Goal: Task Accomplishment & Management: Manage account settings

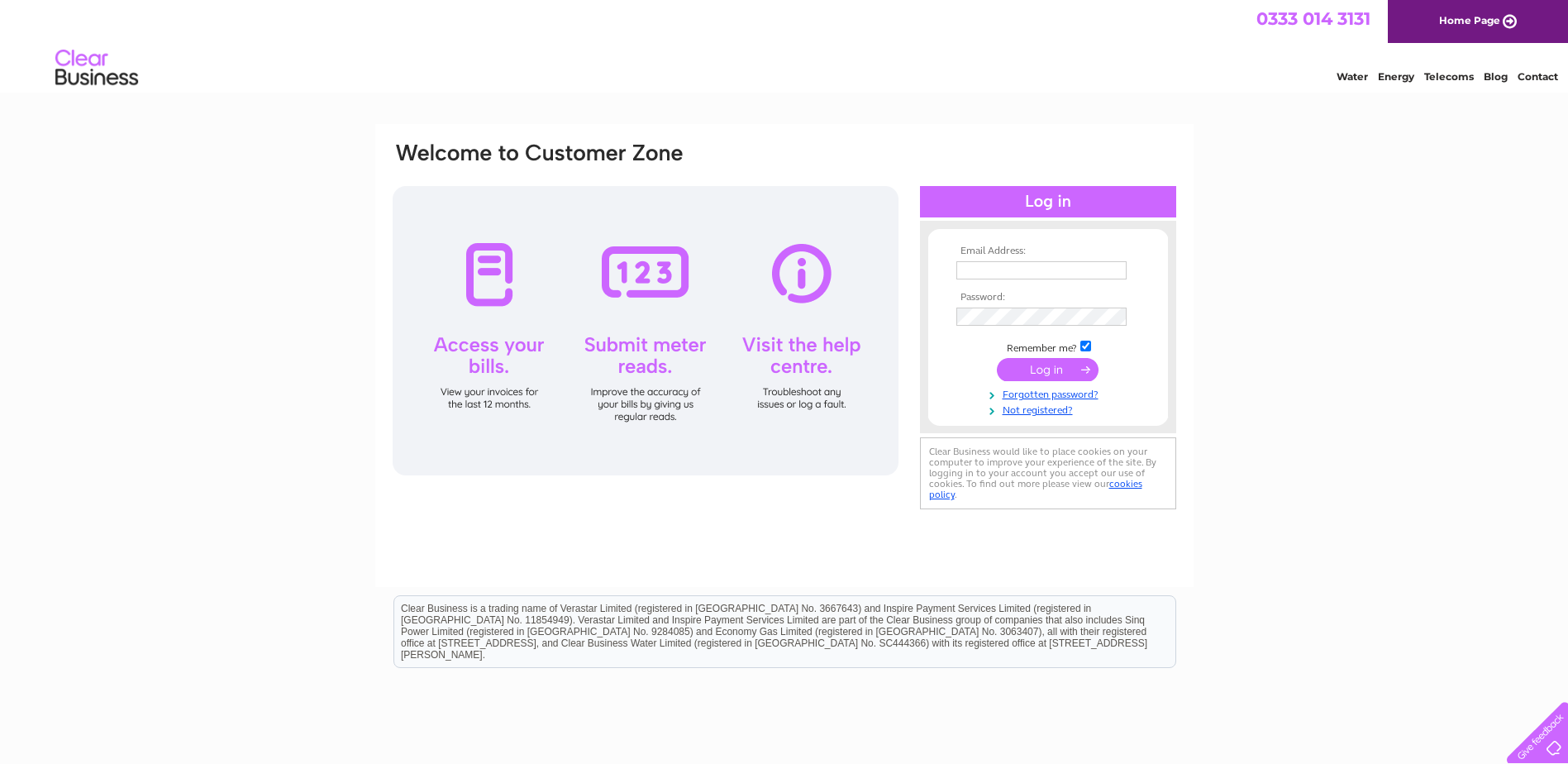
type input "[EMAIL_ADDRESS][DOMAIN_NAME]"
click at [1032, 368] on input "submit" at bounding box center [1047, 370] width 101 height 24
click at [1046, 376] on input "submit" at bounding box center [1047, 370] width 101 height 24
click at [1055, 195] on div at bounding box center [1048, 202] width 257 height 31
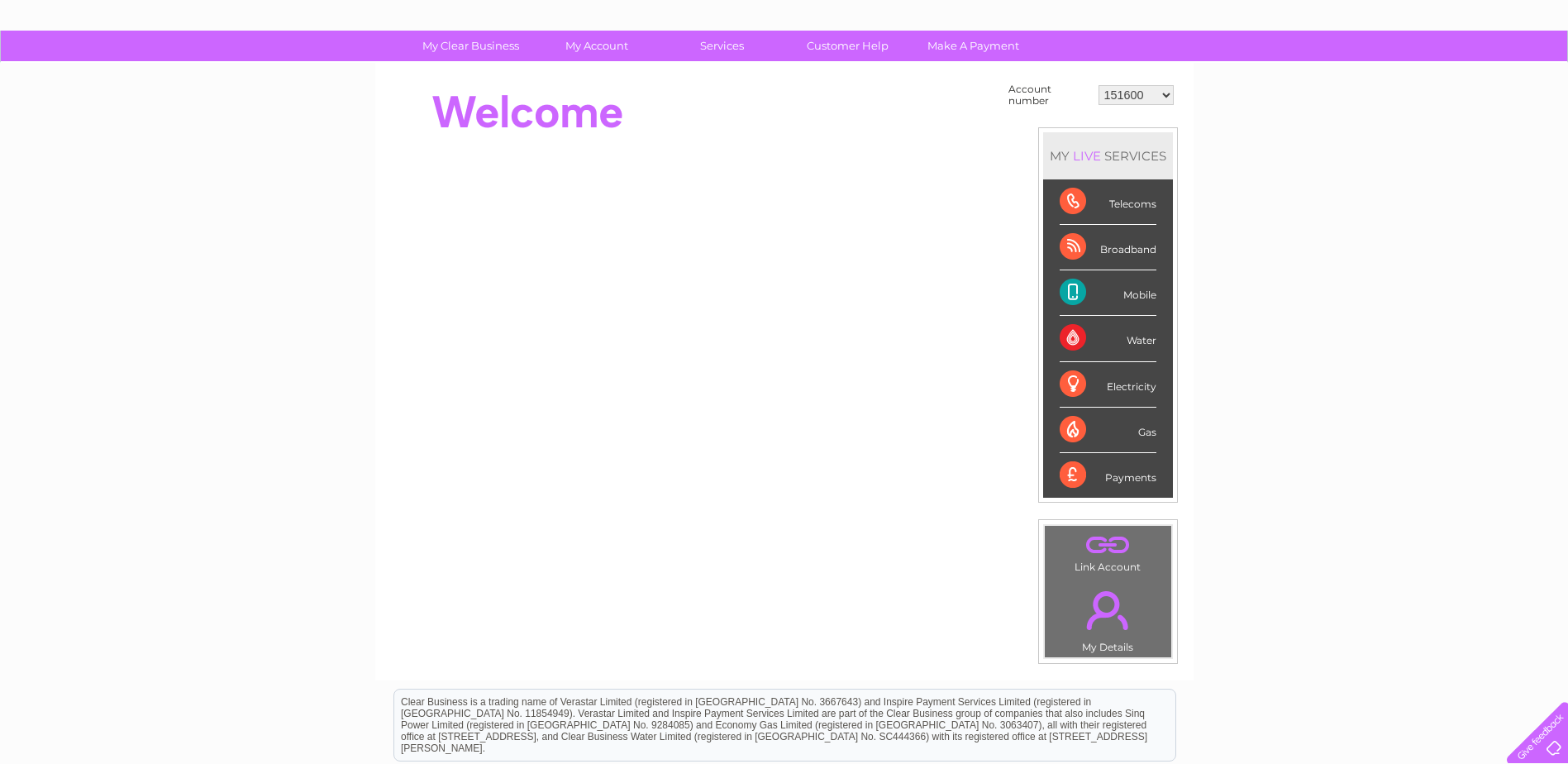
scroll to position [88, 0]
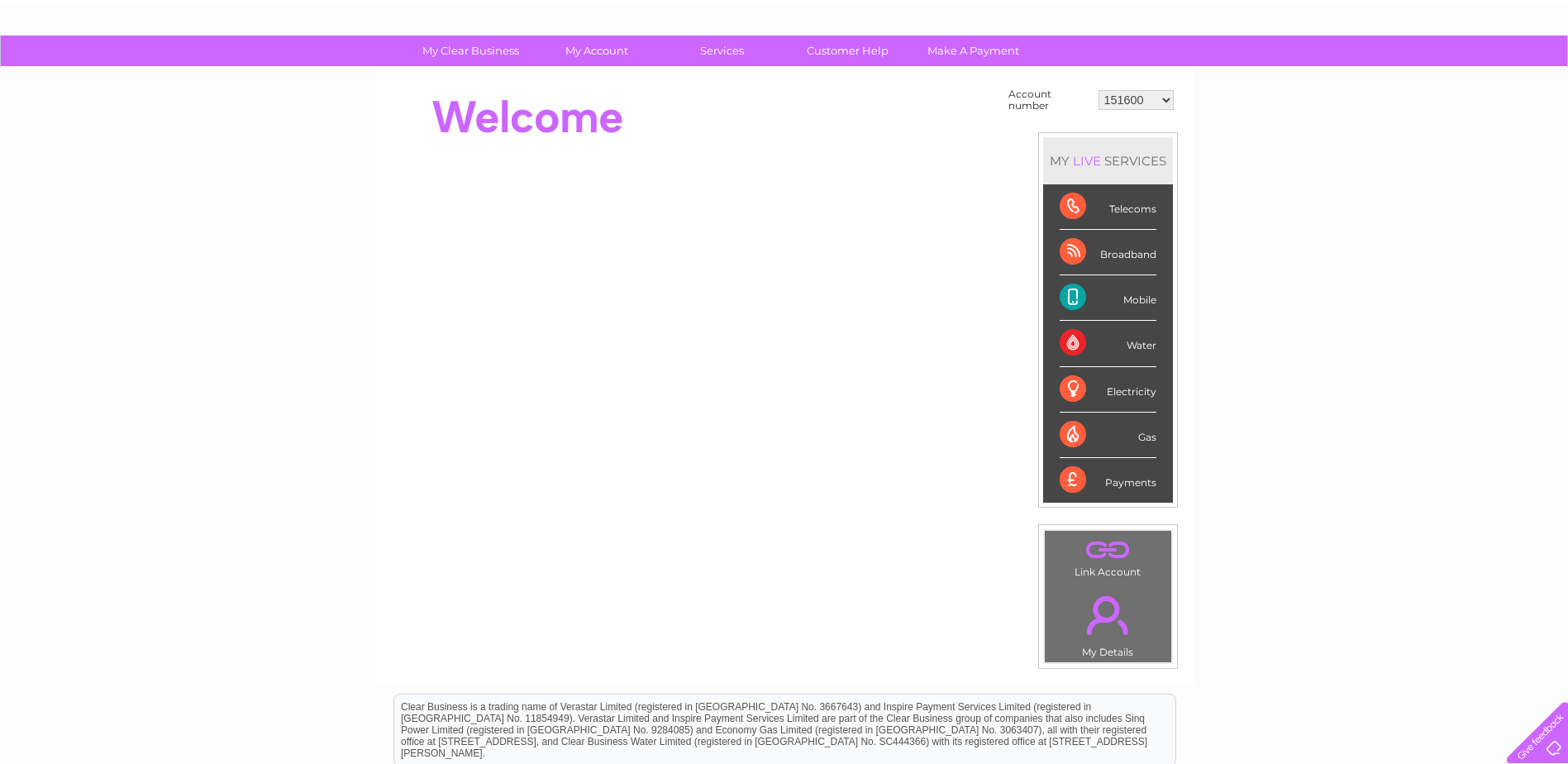
click at [1068, 296] on div "Mobile" at bounding box center [1108, 298] width 96 height 45
click at [1141, 298] on div "Mobile" at bounding box center [1108, 298] width 96 height 45
